Goal: Find specific page/section: Find specific page/section

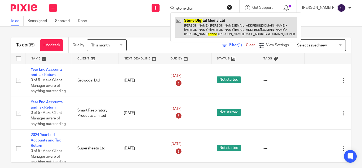
type input "stone digi"
click at [221, 17] on link at bounding box center [236, 27] width 122 height 21
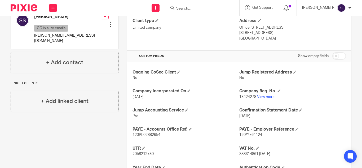
scroll to position [149, 0]
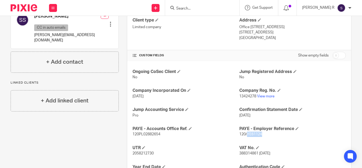
drag, startPoint x: 260, startPoint y: 134, endPoint x: 245, endPoint y: 135, distance: 14.4
click at [245, 135] on span "120/YE61124" at bounding box center [250, 134] width 23 height 4
copy span "YE61124"
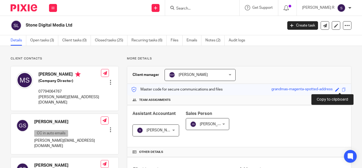
click at [342, 90] on span at bounding box center [344, 89] width 4 height 4
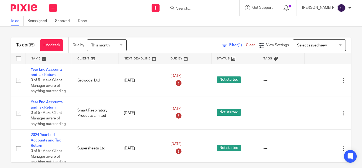
click at [205, 6] on input "Search" at bounding box center [200, 8] width 48 height 5
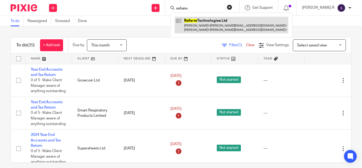
type input "reform"
click at [206, 21] on link at bounding box center [232, 25] width 114 height 16
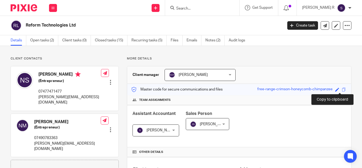
click at [342, 88] on span at bounding box center [344, 89] width 4 height 4
